Goal: Consume media (video, audio): Consume media (video, audio)

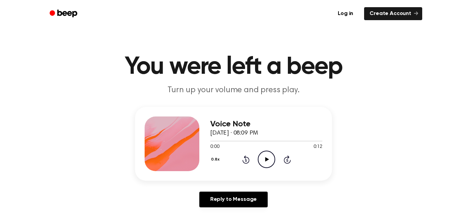
click at [266, 163] on icon "Play Audio" at bounding box center [266, 159] width 17 height 17
click at [264, 161] on icon "Play Audio" at bounding box center [266, 159] width 17 height 17
click at [260, 160] on icon "Play Audio" at bounding box center [266, 159] width 17 height 17
click at [268, 150] on div "0:00 0:12" at bounding box center [266, 146] width 112 height 7
click at [271, 143] on div at bounding box center [266, 140] width 112 height 5
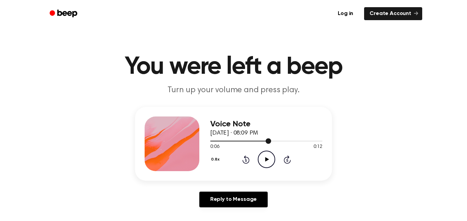
click at [271, 156] on icon "Play Audio" at bounding box center [266, 159] width 17 height 17
click at [260, 164] on icon "Pause Audio" at bounding box center [266, 159] width 17 height 17
click at [286, 160] on icon "Skip 5 seconds" at bounding box center [287, 159] width 8 height 9
click at [246, 160] on icon at bounding box center [246, 160] width 2 height 3
click at [245, 163] on icon "Rewind 5 seconds" at bounding box center [246, 159] width 8 height 9
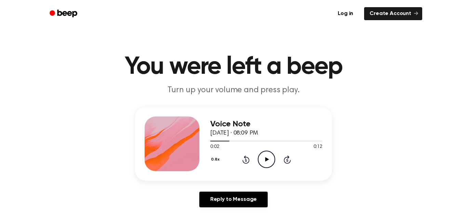
click at [245, 160] on icon at bounding box center [246, 160] width 2 height 3
click at [242, 162] on icon at bounding box center [245, 159] width 7 height 8
click at [266, 163] on icon "Play Audio" at bounding box center [266, 159] width 17 height 17
click at [215, 160] on button "0.8x" at bounding box center [216, 160] width 12 height 12
click at [221, 187] on span "0.8x" at bounding box center [221, 187] width 9 height 7
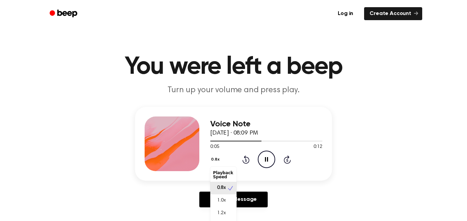
click at [220, 140] on div at bounding box center [266, 140] width 112 height 5
click at [220, 139] on div at bounding box center [266, 140] width 112 height 5
click at [277, 140] on div at bounding box center [266, 140] width 112 height 5
click at [217, 138] on div at bounding box center [266, 140] width 112 height 5
click at [238, 141] on div at bounding box center [243, 141] width 66 height 1
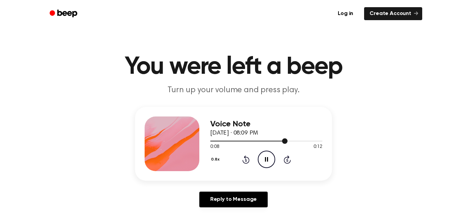
click at [248, 143] on div at bounding box center [266, 140] width 112 height 5
click at [229, 141] on div at bounding box center [239, 141] width 58 height 1
click at [249, 141] on div at bounding box center [266, 141] width 112 height 1
click at [246, 139] on div at bounding box center [266, 140] width 112 height 5
